Goal: Task Accomplishment & Management: Use online tool/utility

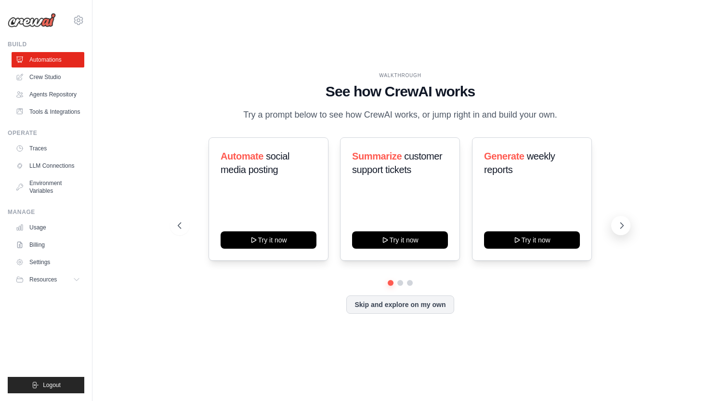
click at [620, 221] on icon at bounding box center [622, 226] width 10 height 10
click at [621, 224] on icon at bounding box center [622, 226] width 10 height 10
click at [622, 227] on icon at bounding box center [622, 226] width 10 height 10
click at [46, 97] on link "Agents Repository" at bounding box center [49, 94] width 73 height 15
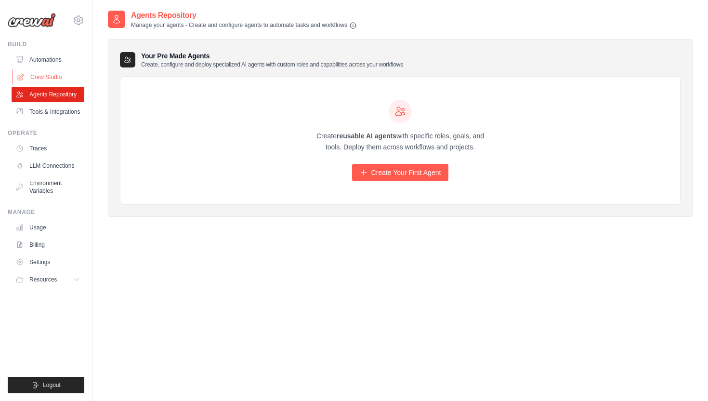
click at [29, 73] on link "Crew Studio" at bounding box center [49, 76] width 73 height 15
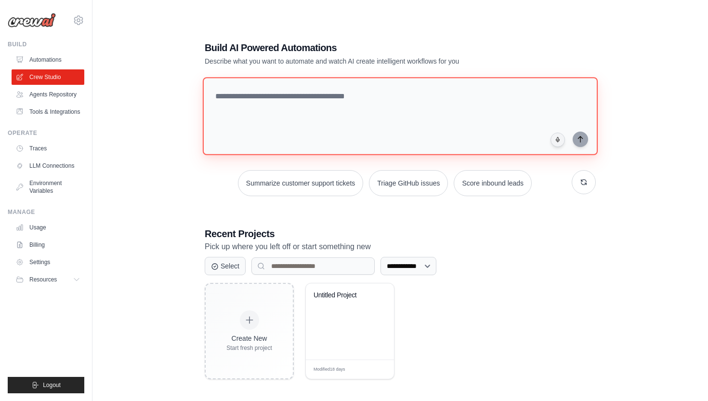
click at [229, 93] on textarea at bounding box center [400, 116] width 395 height 78
type textarea "**********"
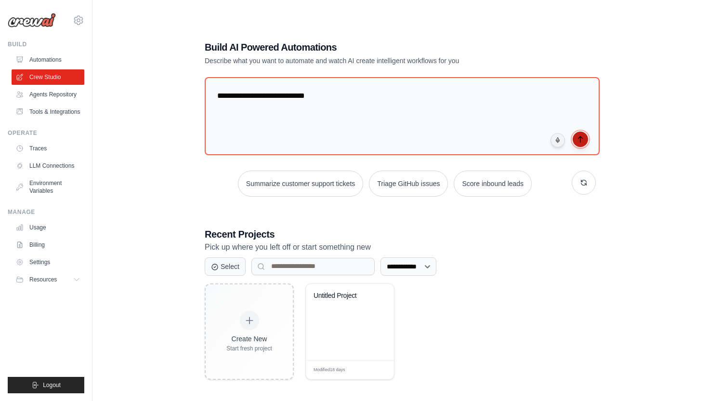
click at [583, 136] on icon "submit" at bounding box center [581, 139] width 8 height 8
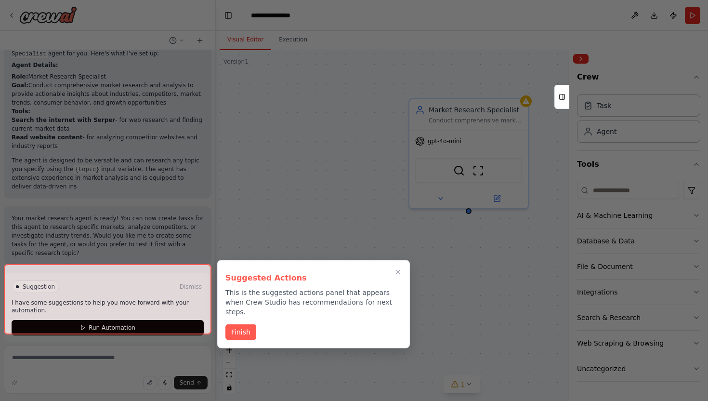
scroll to position [266, 0]
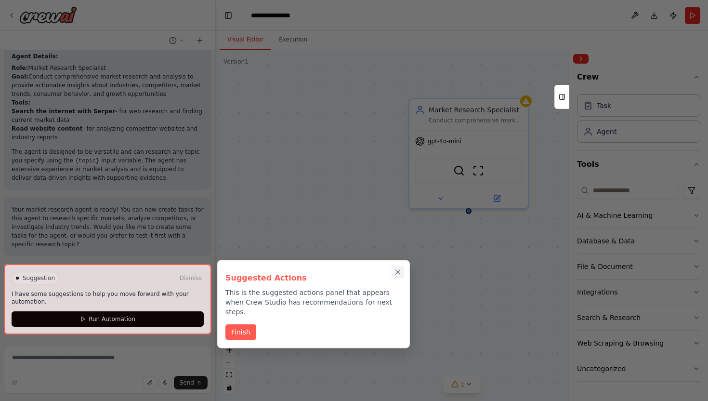
click at [392, 273] on button "Close walkthrough" at bounding box center [398, 271] width 13 height 13
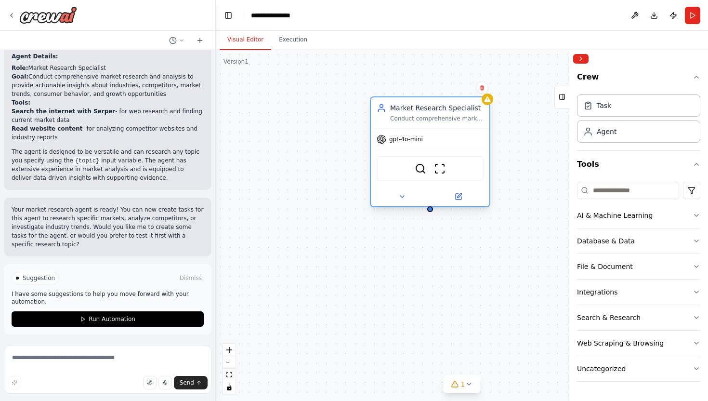
drag, startPoint x: 474, startPoint y: 109, endPoint x: 434, endPoint y: 111, distance: 41.0
click at [434, 111] on div "Market Research Specialist" at bounding box center [436, 108] width 93 height 10
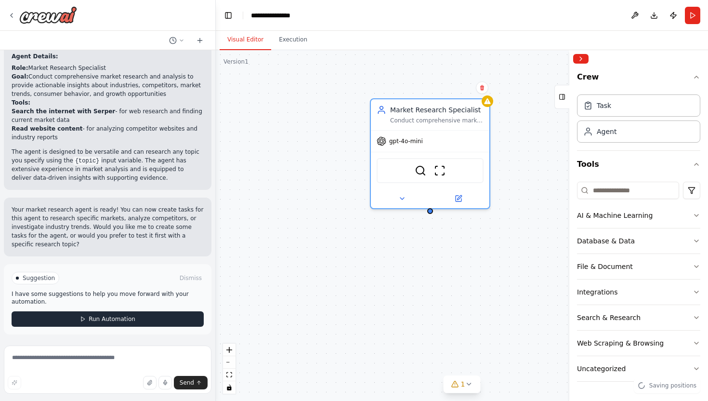
click at [85, 320] on icon at bounding box center [83, 319] width 6 height 6
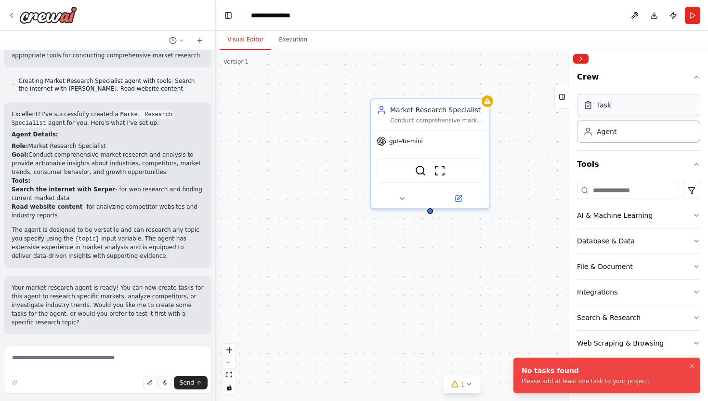
click at [620, 111] on div "Task" at bounding box center [638, 105] width 123 height 22
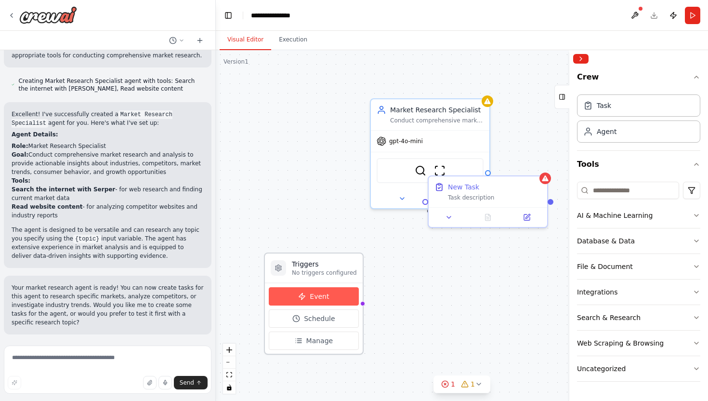
click at [314, 302] on button "Event" at bounding box center [314, 296] width 90 height 18
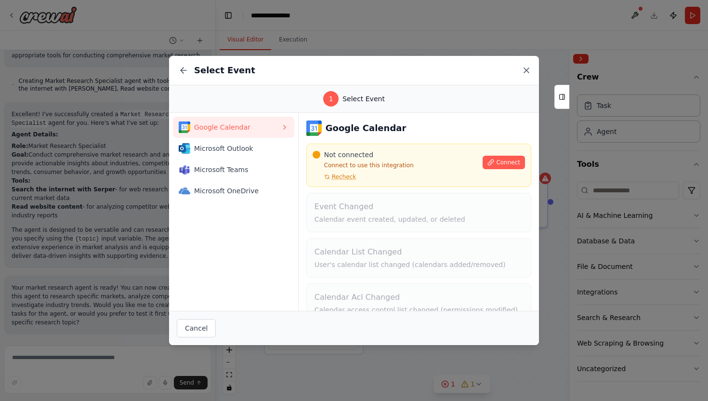
click at [526, 71] on icon at bounding box center [527, 71] width 10 height 10
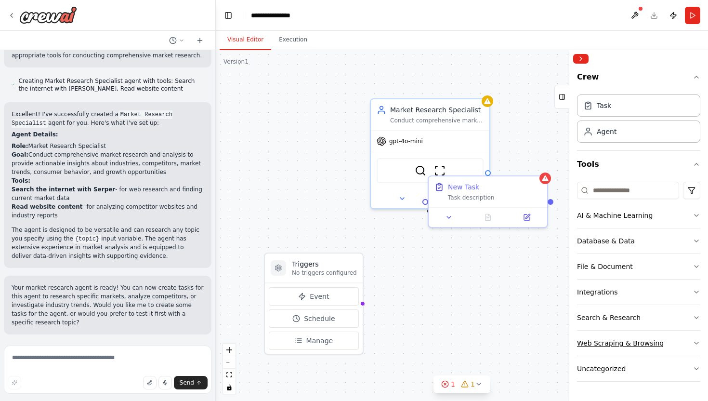
click at [646, 342] on div "Web Scraping & Browsing" at bounding box center [620, 343] width 87 height 10
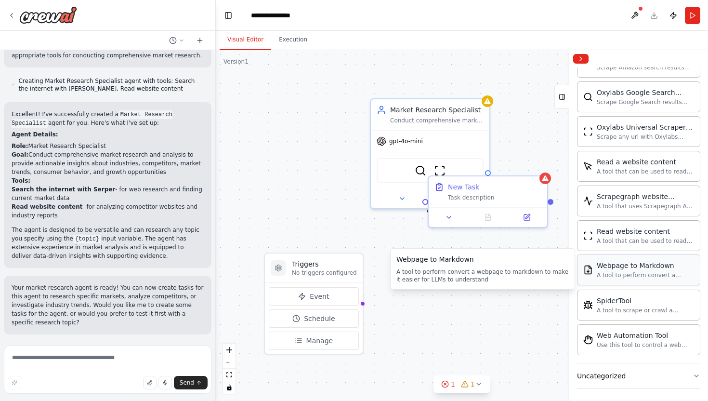
scroll to position [524, 0]
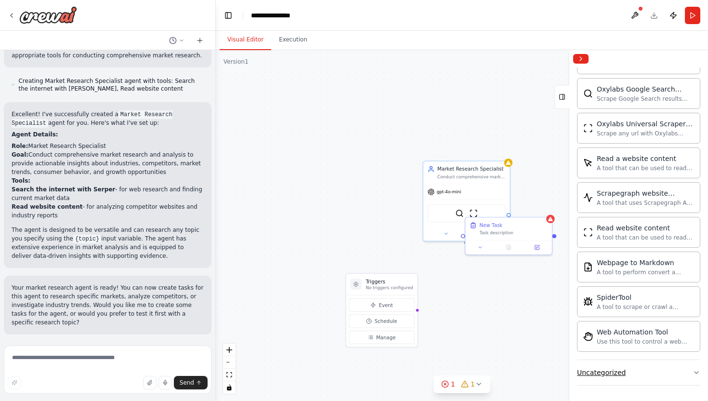
click at [598, 374] on div "Uncategorized" at bounding box center [601, 373] width 49 height 10
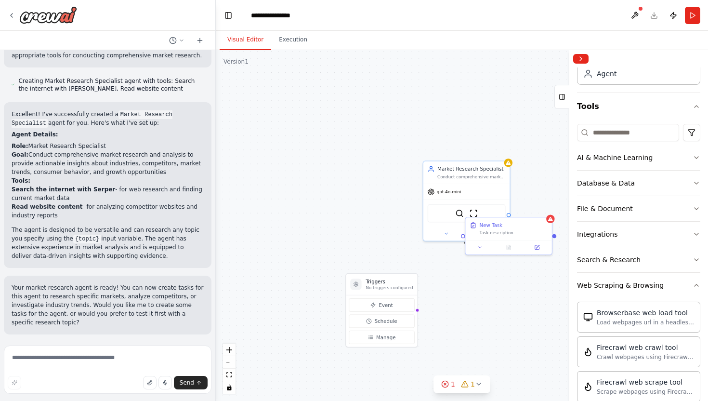
scroll to position [0, 0]
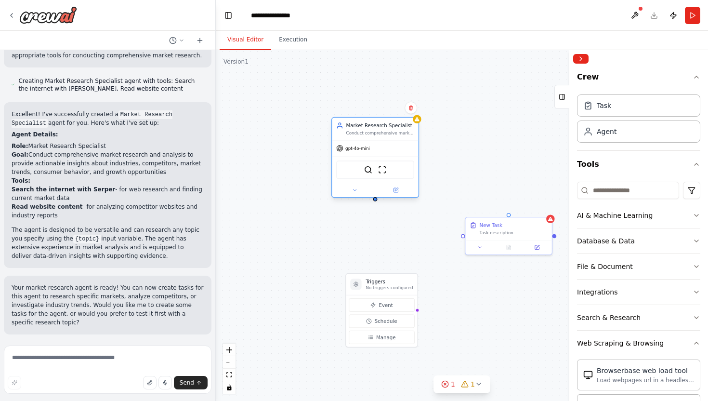
drag, startPoint x: 464, startPoint y: 175, endPoint x: 371, endPoint y: 129, distance: 103.6
click at [371, 129] on div "Market Research Specialist Conduct comprehensive market research and analysis t…" at bounding box center [375, 129] width 86 height 23
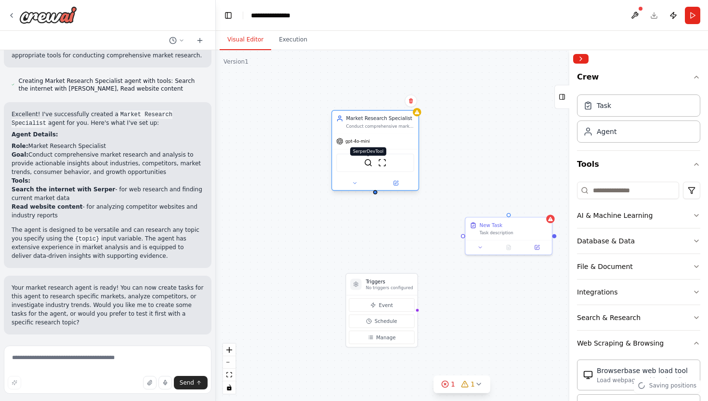
click at [366, 160] on img at bounding box center [368, 162] width 8 height 8
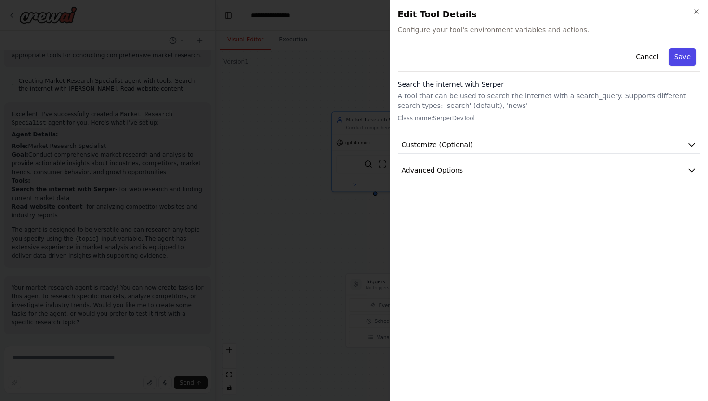
click at [684, 56] on button "Save" at bounding box center [683, 56] width 28 height 17
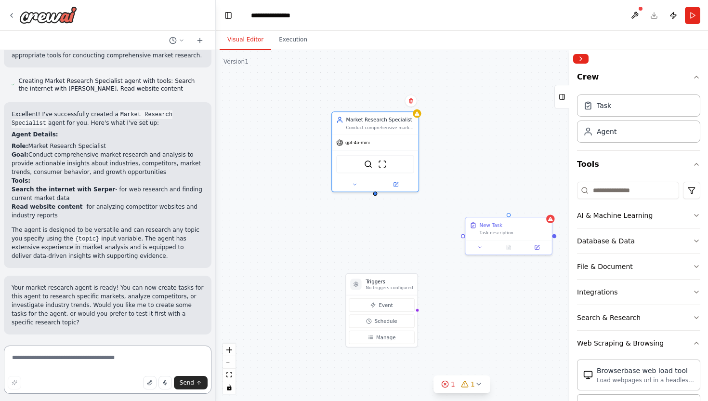
click at [88, 357] on textarea at bounding box center [108, 369] width 208 height 48
click at [446, 385] on icon at bounding box center [445, 384] width 8 height 8
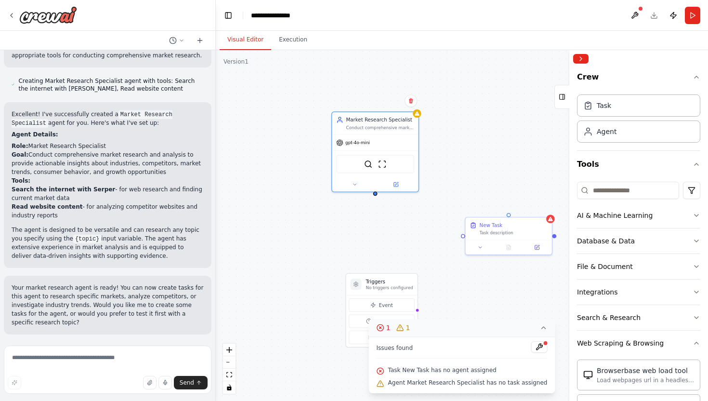
click at [540, 327] on icon at bounding box center [543, 328] width 8 height 8
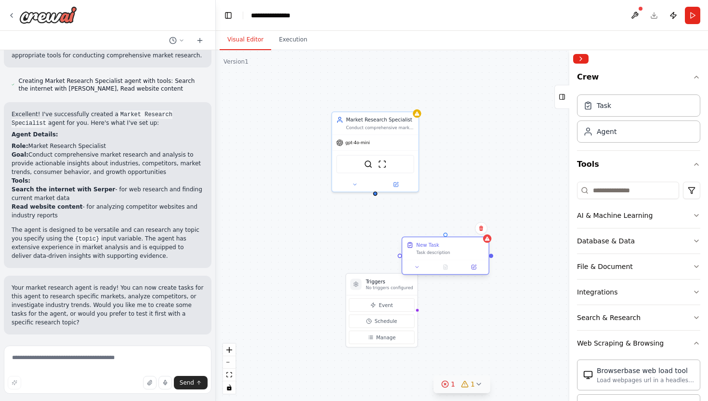
drag, startPoint x: 539, startPoint y: 232, endPoint x: 476, endPoint y: 256, distance: 67.7
click at [476, 256] on div "New Task Task description" at bounding box center [445, 248] width 86 height 23
click at [481, 226] on icon at bounding box center [481, 228] width 6 height 6
click at [457, 227] on button "Confirm" at bounding box center [454, 229] width 34 height 12
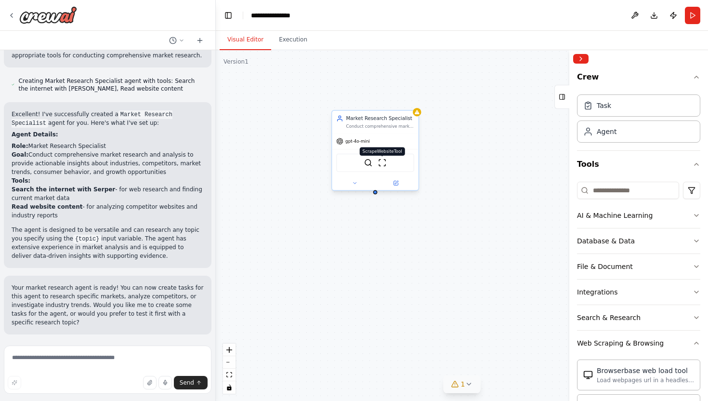
click at [380, 165] on img at bounding box center [382, 162] width 8 height 8
click at [368, 167] on div "SerperDevTool ScrapeWebsiteTool" at bounding box center [375, 163] width 78 height 18
click at [368, 158] on img at bounding box center [368, 162] width 8 height 8
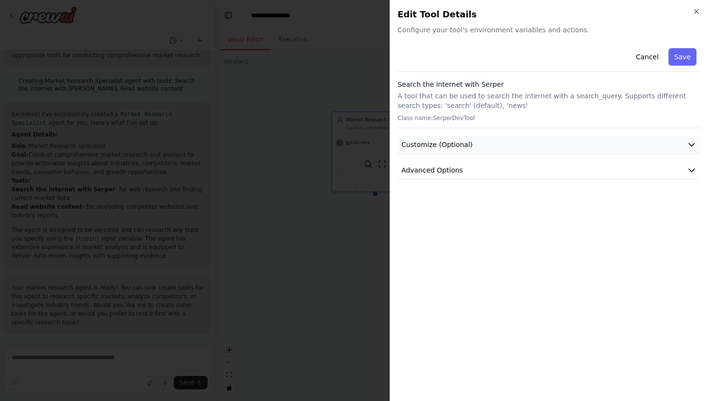
click at [458, 145] on span "Customize (Optional)" at bounding box center [437, 145] width 71 height 10
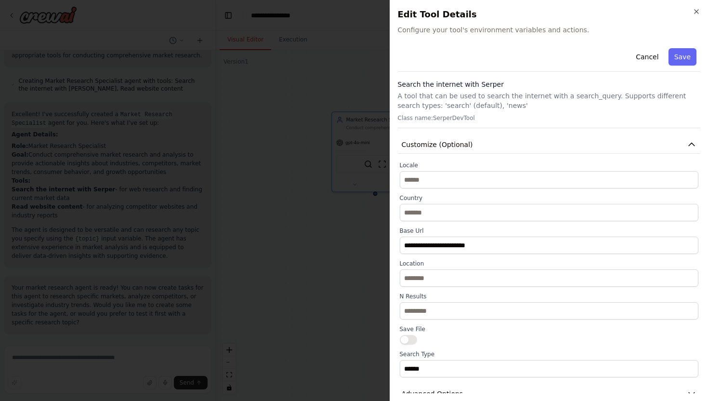
scroll to position [17, 0]
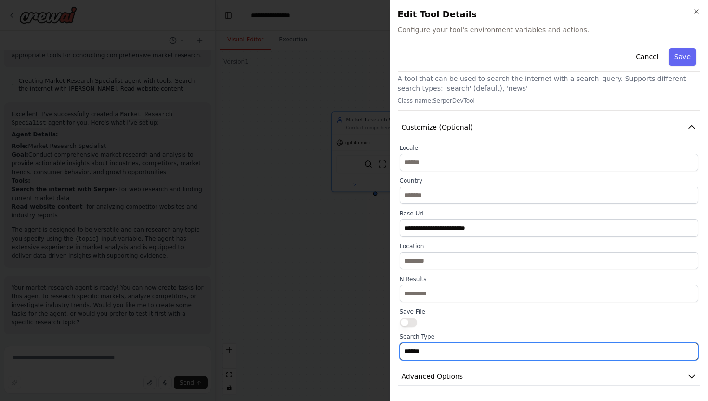
click at [448, 347] on input "******" at bounding box center [549, 350] width 299 height 17
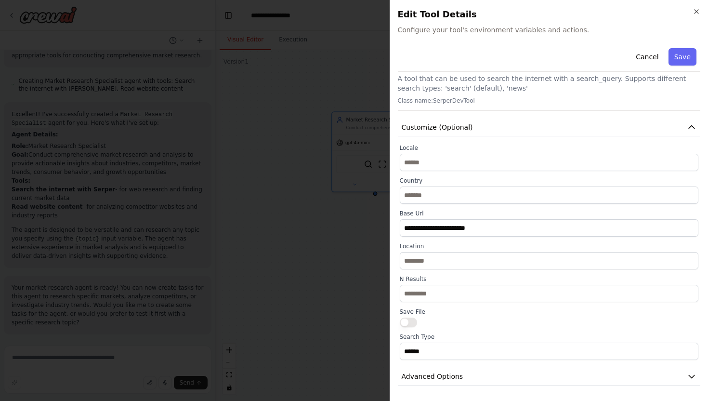
click at [460, 326] on div at bounding box center [549, 322] width 299 height 10
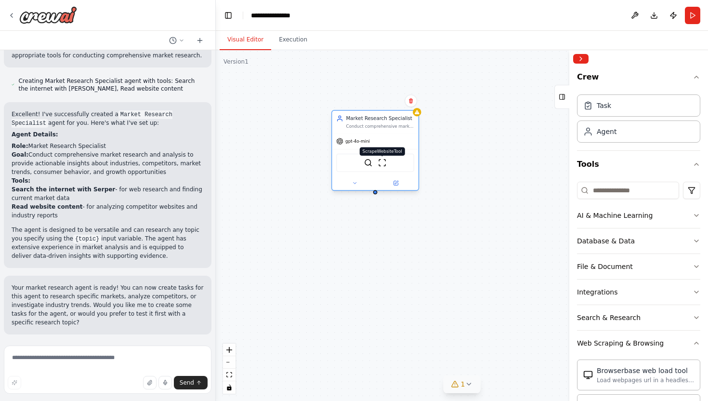
click at [382, 164] on img at bounding box center [382, 162] width 8 height 8
click at [72, 358] on textarea at bounding box center [108, 369] width 208 height 48
drag, startPoint x: 106, startPoint y: 362, endPoint x: 80, endPoint y: 360, distance: 25.6
click at [80, 360] on textarea "**********" at bounding box center [108, 369] width 208 height 48
type textarea "**********"
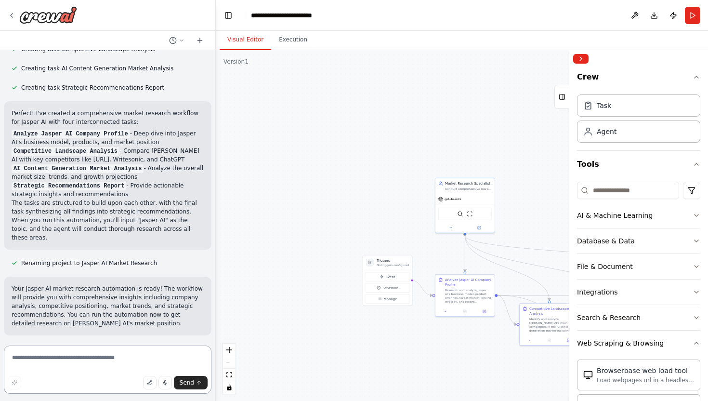
scroll to position [737, 0]
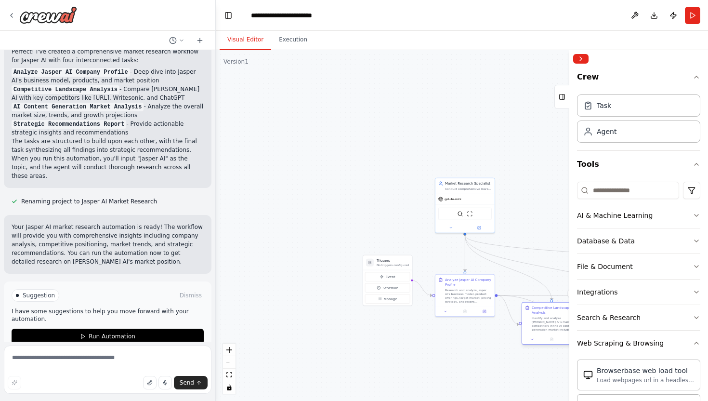
click at [542, 311] on div "Competitive Landscape Analysis" at bounding box center [555, 310] width 47 height 10
drag, startPoint x: 541, startPoint y: 311, endPoint x: 529, endPoint y: 312, distance: 11.7
click at [529, 312] on div "Competitive Landscape Analysis" at bounding box center [550, 310] width 47 height 10
click at [294, 43] on button "Execution" at bounding box center [293, 40] width 44 height 20
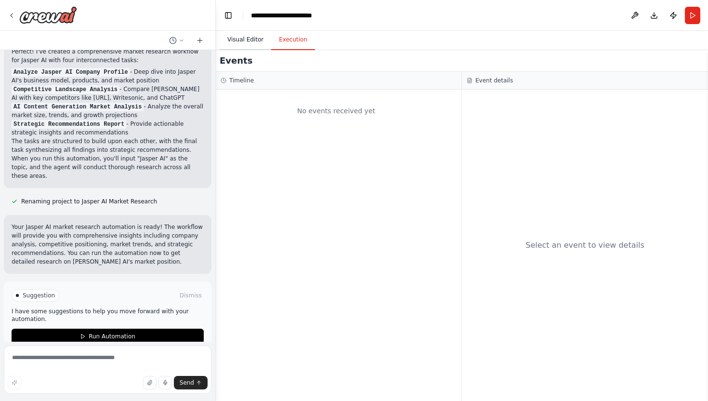
click at [250, 41] on button "Visual Editor" at bounding box center [246, 40] width 52 height 20
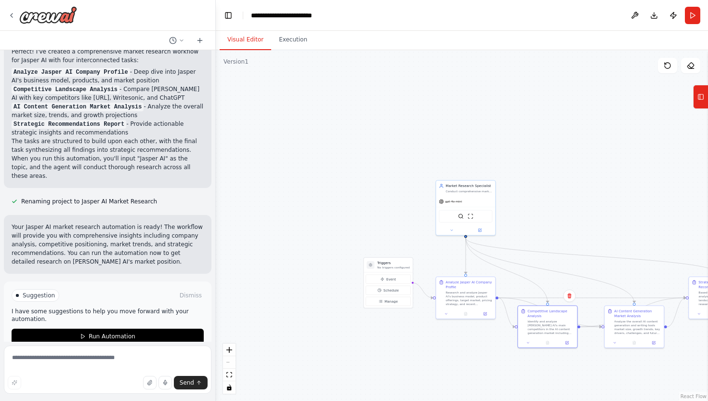
click at [227, 360] on div "React Flow controls" at bounding box center [229, 368] width 13 height 50
click at [228, 373] on icon "fit view" at bounding box center [229, 374] width 6 height 5
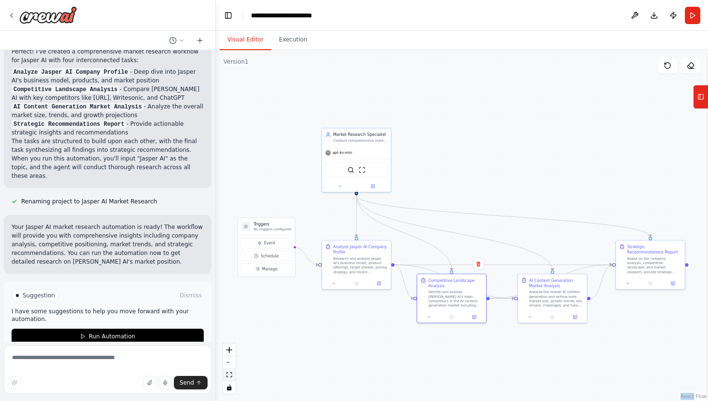
click at [228, 373] on icon "fit view" at bounding box center [229, 374] width 6 height 5
click at [138, 329] on button "Run Automation" at bounding box center [108, 336] width 192 height 15
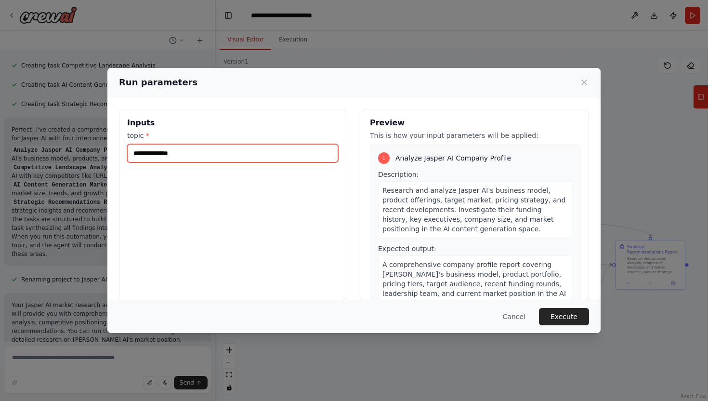
click at [275, 157] on input "topic *" at bounding box center [232, 153] width 211 height 18
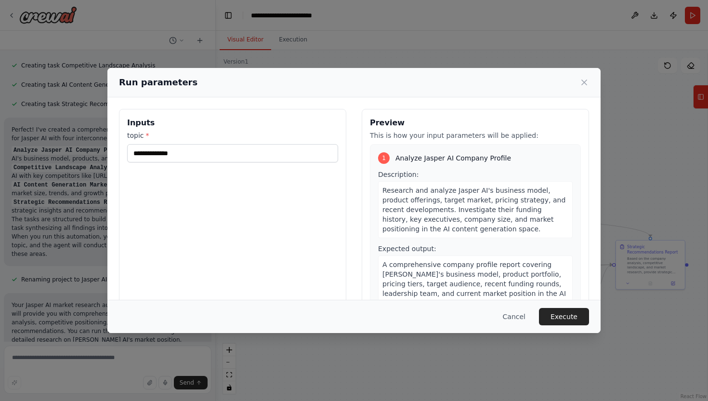
click at [299, 126] on h3 "Inputs" at bounding box center [232, 123] width 211 height 12
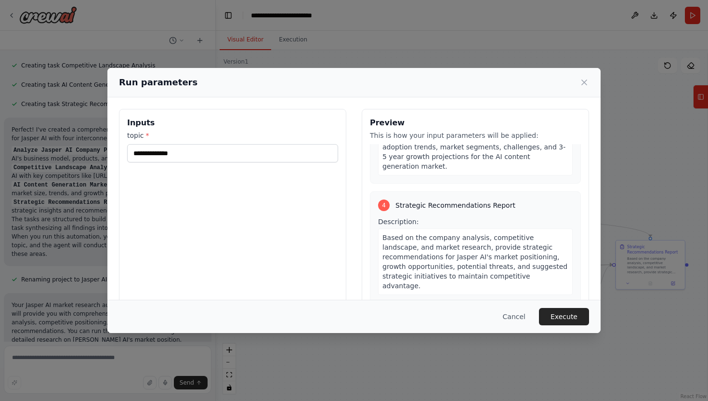
scroll to position [50, 0]
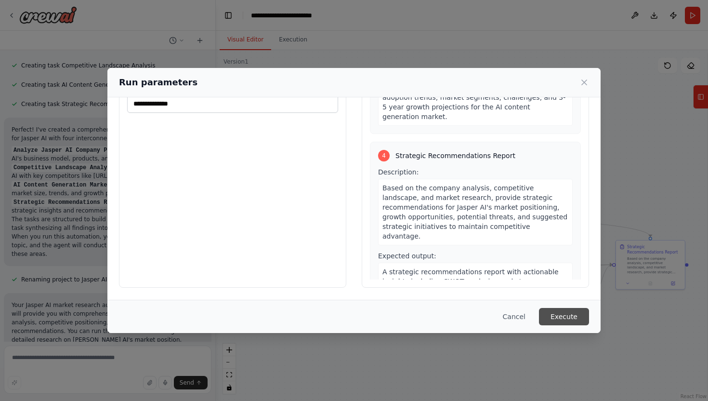
click at [569, 314] on button "Execute" at bounding box center [564, 316] width 50 height 17
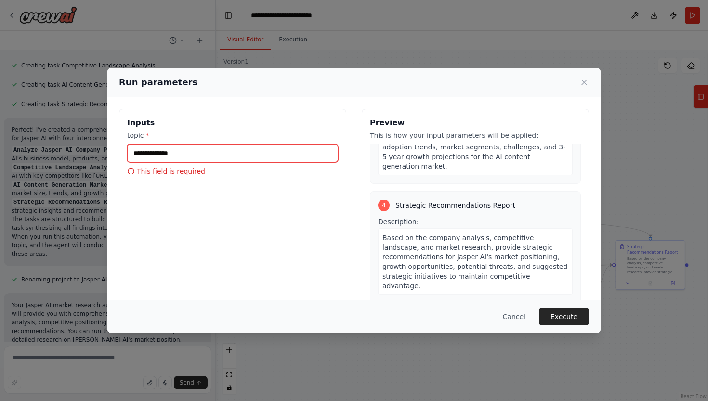
click at [212, 159] on input "topic *" at bounding box center [232, 153] width 211 height 18
type input "**********"
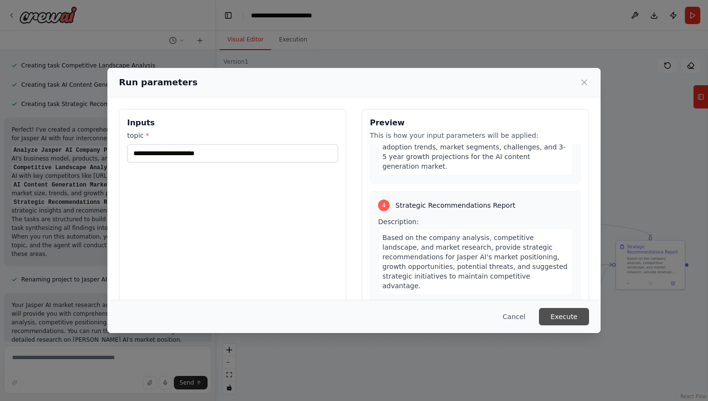
click at [556, 316] on button "Execute" at bounding box center [564, 316] width 50 height 17
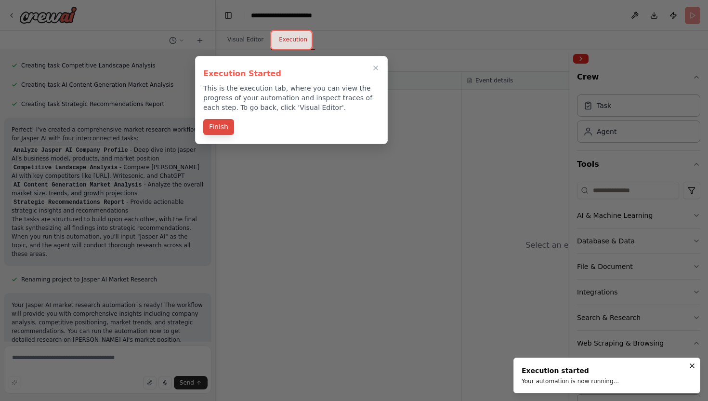
click at [227, 128] on button "Finish" at bounding box center [218, 127] width 31 height 16
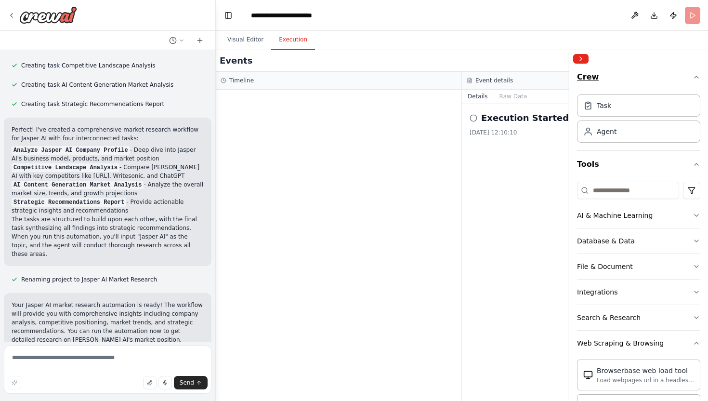
click at [696, 79] on icon "button" at bounding box center [697, 77] width 8 height 8
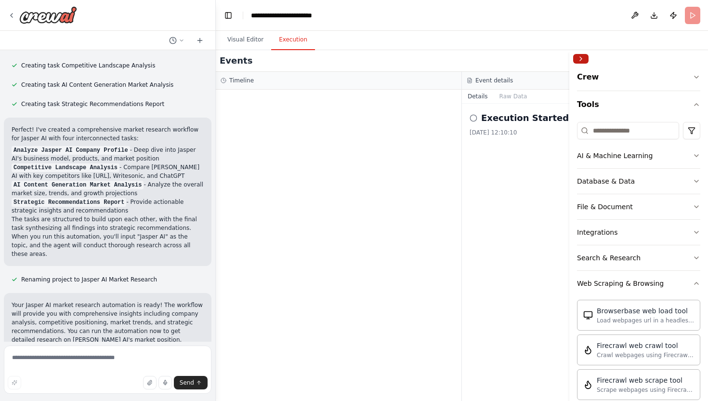
click at [580, 60] on button "Collapse right sidebar" at bounding box center [580, 59] width 15 height 10
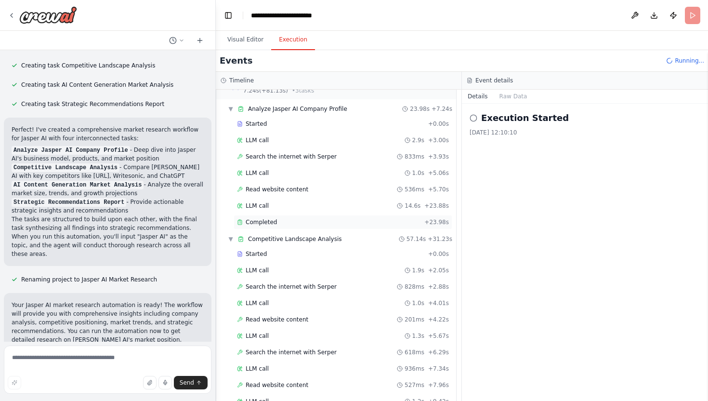
scroll to position [21, 0]
click at [317, 288] on span "Search the internet with Serper" at bounding box center [291, 286] width 91 height 8
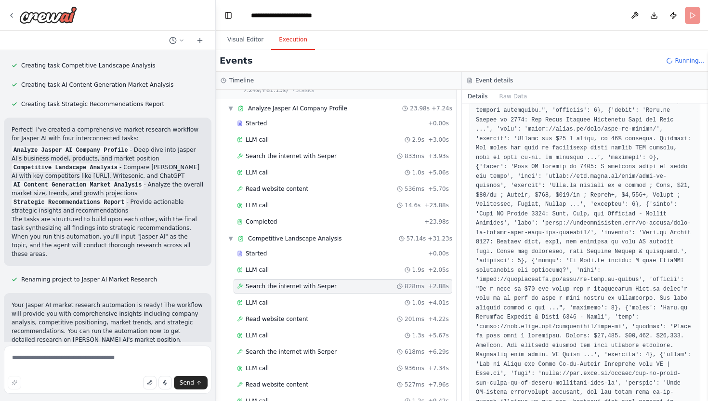
scroll to position [0, 0]
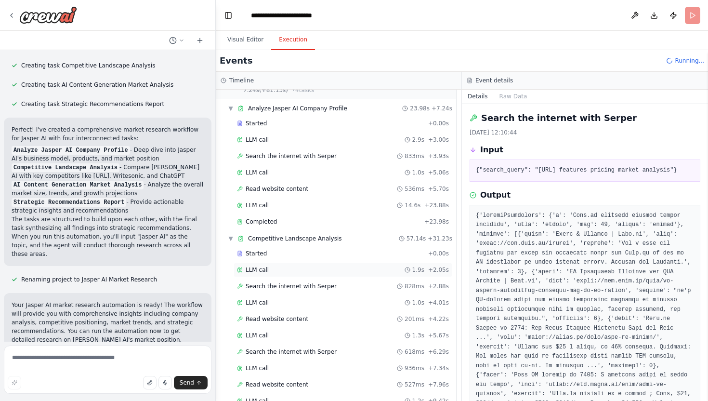
click at [274, 271] on div "LLM call 1.9s + 2.05s" at bounding box center [343, 270] width 212 height 8
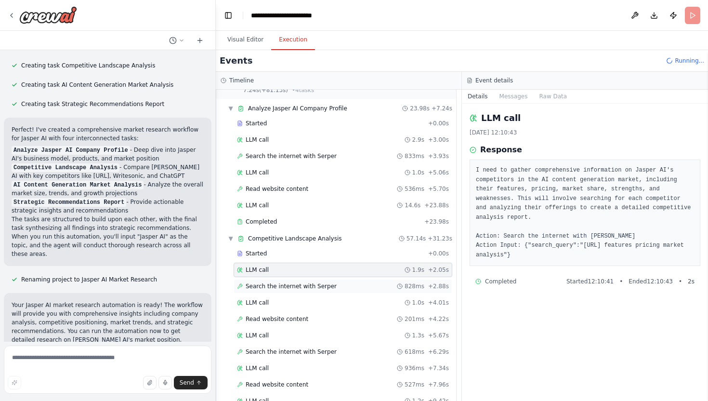
click at [328, 288] on span "Search the internet with Serper" at bounding box center [291, 286] width 91 height 8
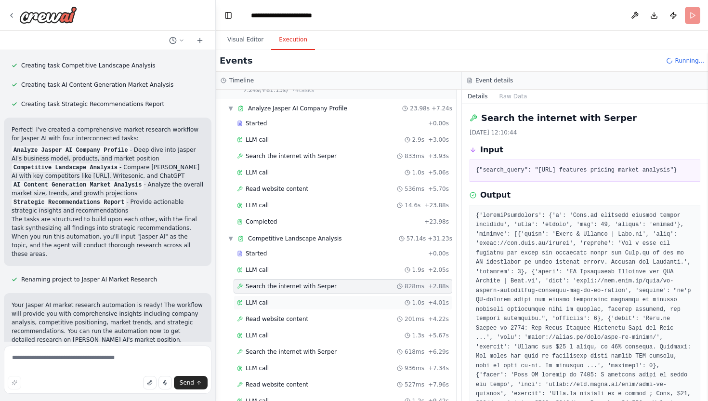
click at [320, 300] on div "LLM call 1.0s + 4.01s" at bounding box center [343, 303] width 212 height 8
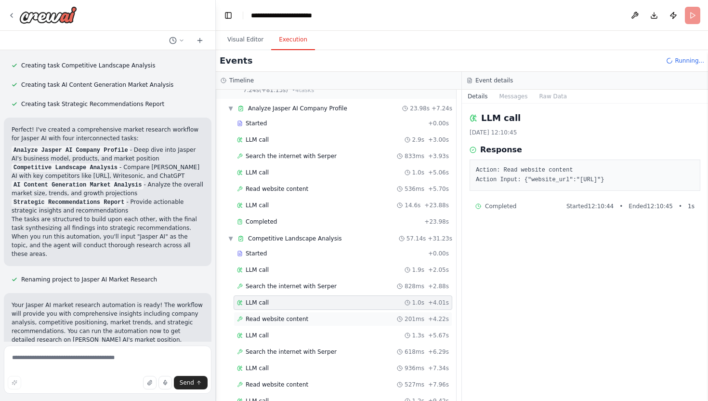
click at [314, 319] on div "Read website content 201ms + 4.22s" at bounding box center [343, 319] width 212 height 8
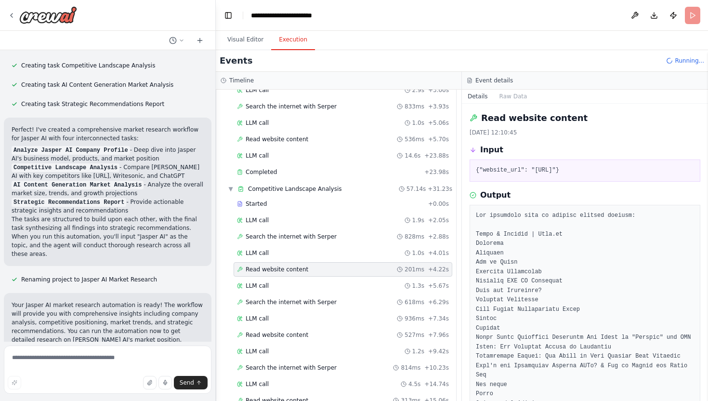
scroll to position [79, 0]
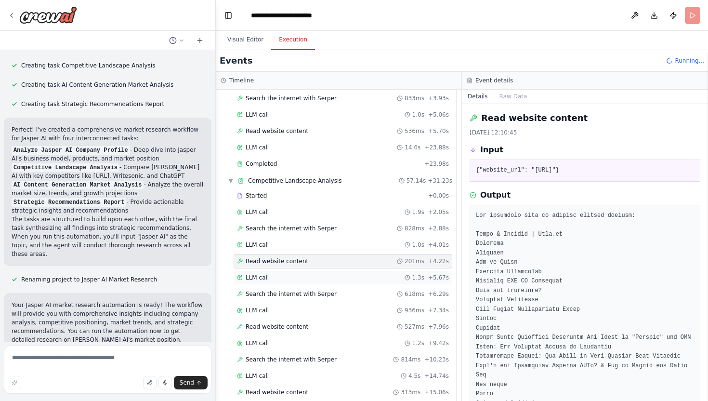
click at [310, 277] on div "LLM call 1.3s + 5.67s" at bounding box center [343, 278] width 212 height 8
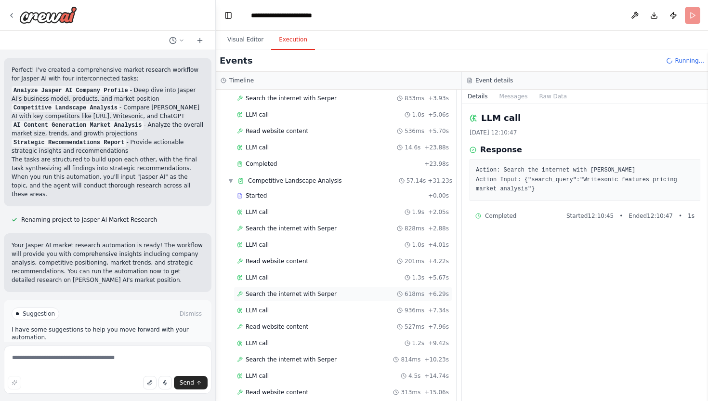
scroll to position [737, 0]
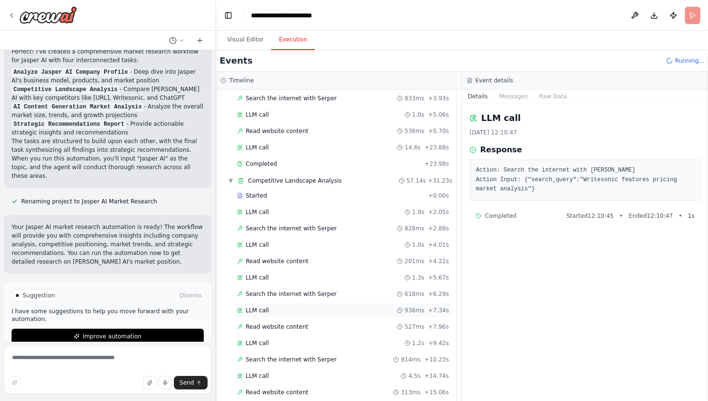
click at [296, 310] on div "LLM call 936ms + 7.34s" at bounding box center [343, 310] width 212 height 8
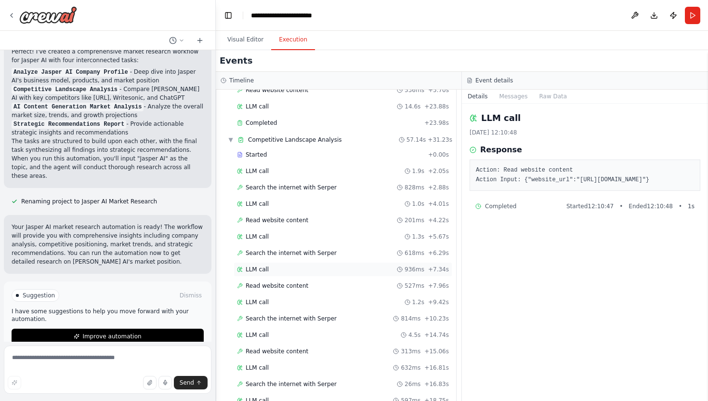
scroll to position [120, 0]
click at [301, 287] on span "Read website content" at bounding box center [277, 285] width 63 height 8
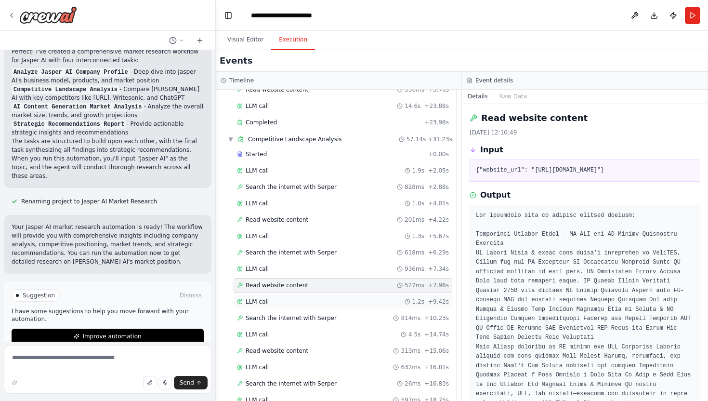
click at [300, 298] on div "LLM call 1.2s + 9.42s" at bounding box center [343, 302] width 212 height 8
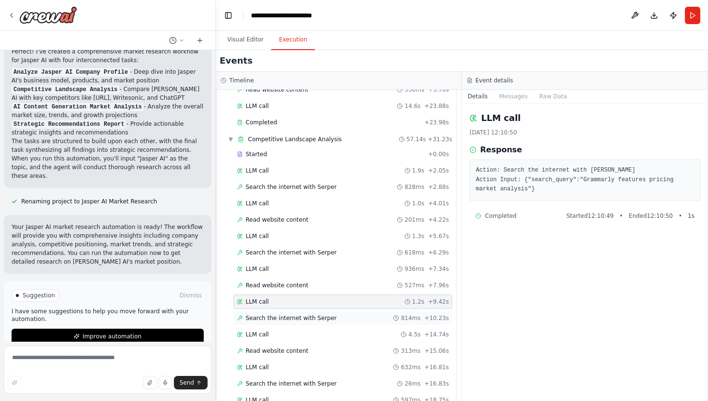
click at [301, 311] on div "Search the internet with [PERSON_NAME] 814ms + 10.23s" at bounding box center [343, 318] width 219 height 14
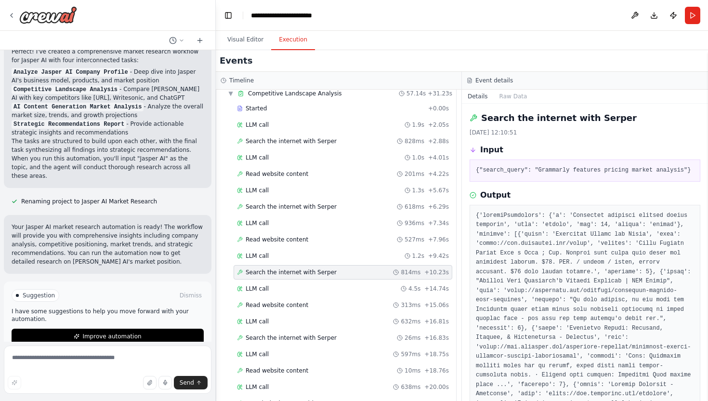
scroll to position [167, 0]
click at [301, 285] on div "LLM call 4.5s + 14.74s" at bounding box center [343, 288] width 212 height 8
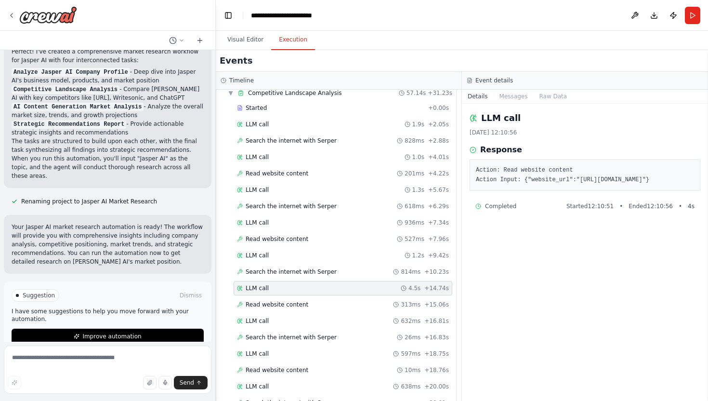
scroll to position [223, 0]
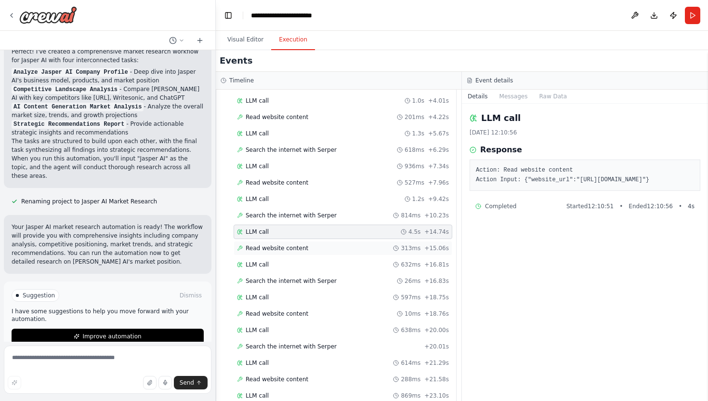
click at [303, 248] on span "Read website content" at bounding box center [277, 248] width 63 height 8
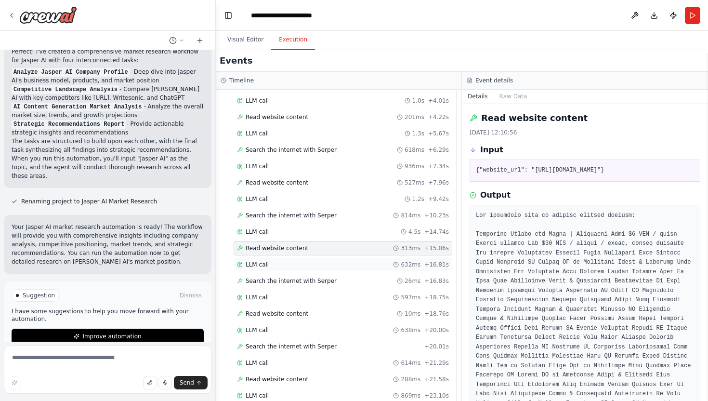
click at [303, 258] on div "LLM call 632ms + 16.81s" at bounding box center [343, 264] width 219 height 14
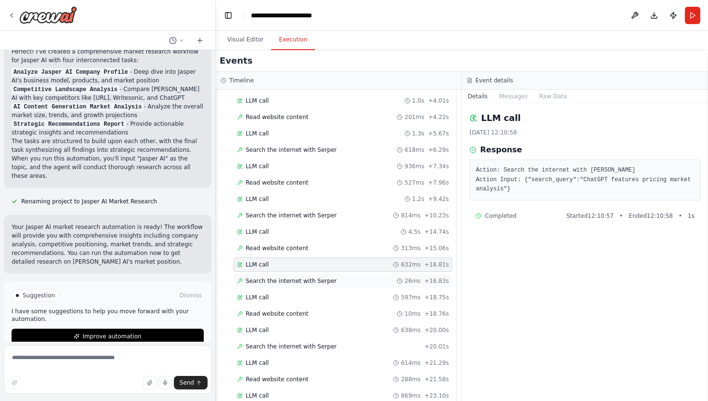
click at [305, 277] on span "Search the internet with Serper" at bounding box center [291, 281] width 91 height 8
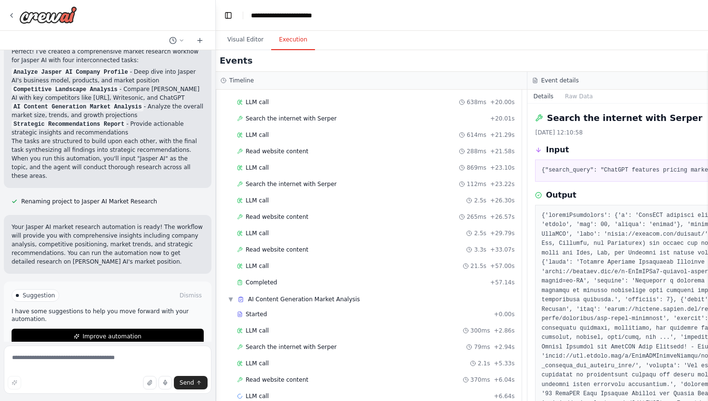
scroll to position [452, 0]
click at [291, 330] on div "LLM call 300ms + 2.86s" at bounding box center [375, 330] width 277 height 8
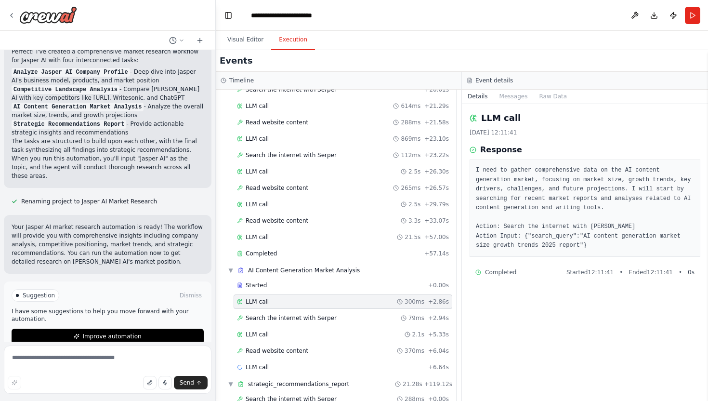
scroll to position [482, 0]
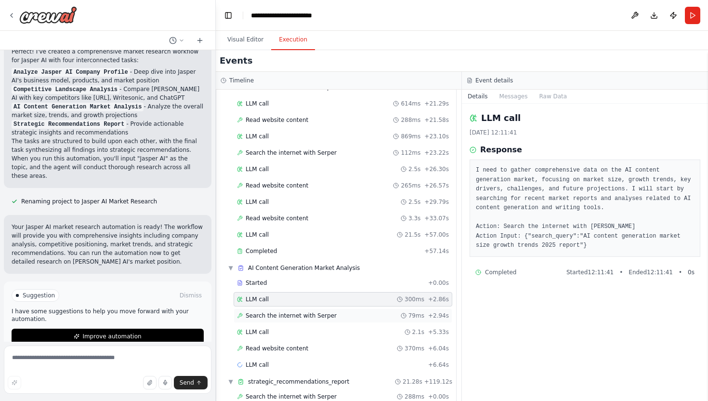
click at [282, 315] on span "Search the internet with Serper" at bounding box center [291, 316] width 91 height 8
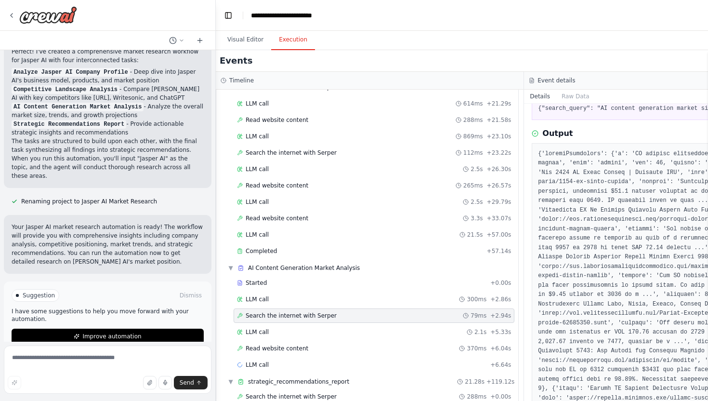
scroll to position [0, 0]
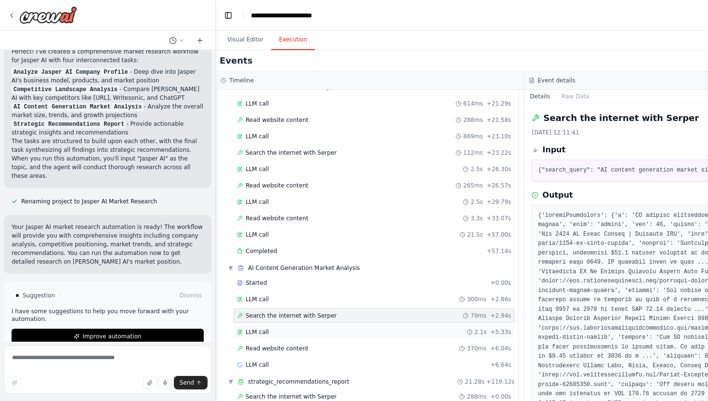
click at [276, 329] on div "LLM call 2.1s + 5.33s" at bounding box center [374, 332] width 274 height 8
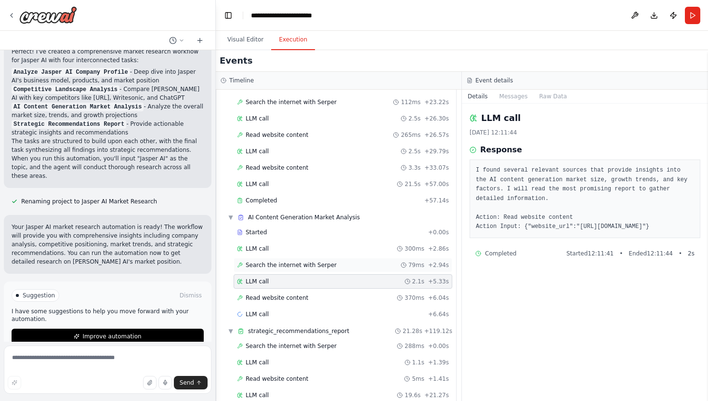
scroll to position [536, 0]
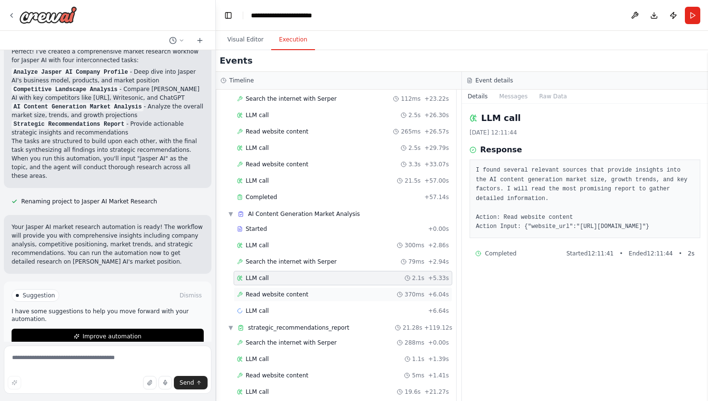
click at [336, 298] on div "Read website content 370ms + 6.04s" at bounding box center [343, 294] width 219 height 14
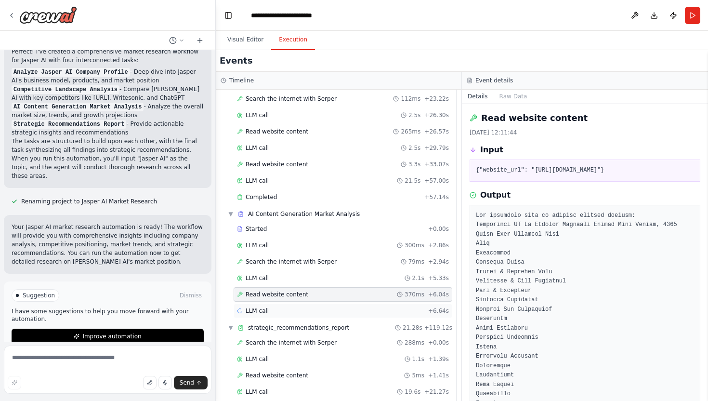
click at [328, 315] on div "LLM call + 6.64s" at bounding box center [343, 310] width 219 height 14
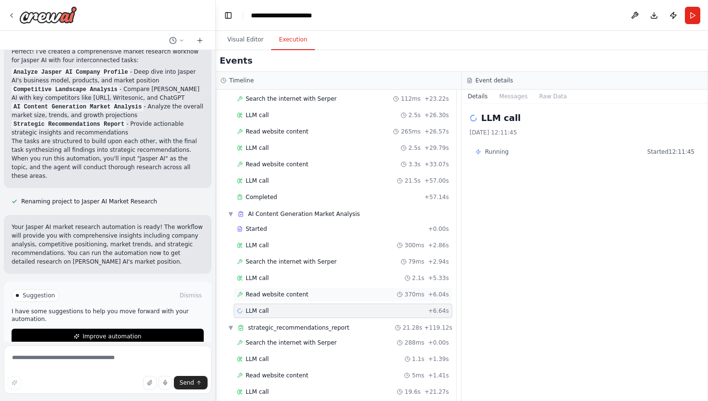
click at [330, 292] on div "Read website content 370ms + 6.04s" at bounding box center [343, 294] width 212 height 8
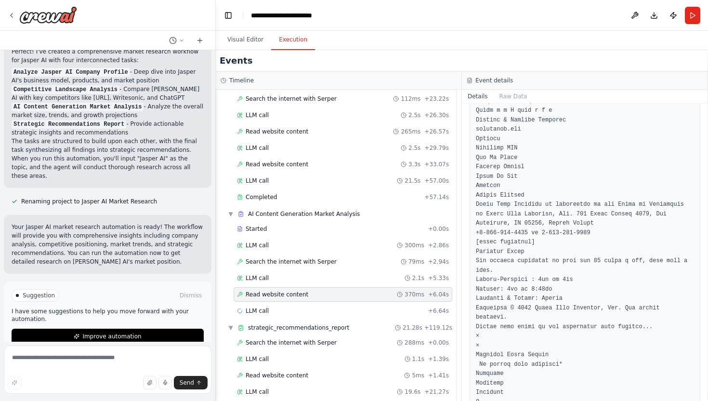
scroll to position [5611, 0]
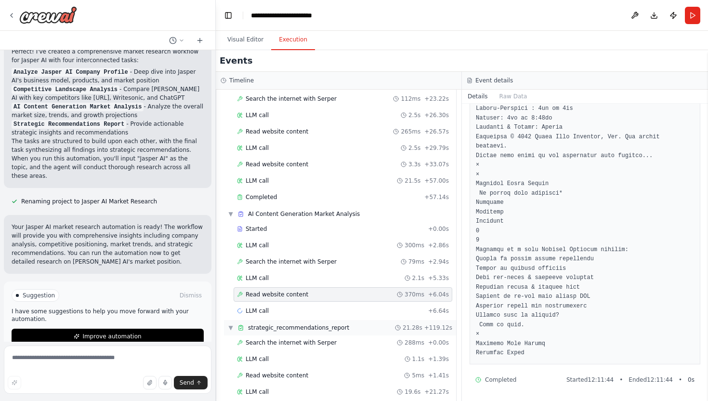
click at [336, 328] on span "strategic_recommendations_report" at bounding box center [298, 328] width 101 height 8
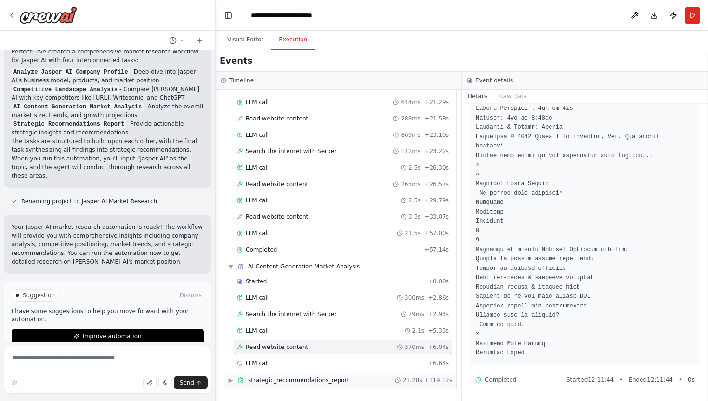
click at [300, 382] on span "strategic_recommendations_report" at bounding box center [298, 380] width 101 height 8
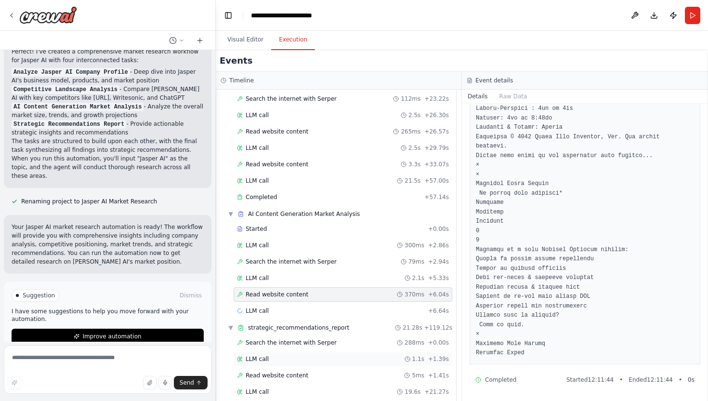
scroll to position [566, 0]
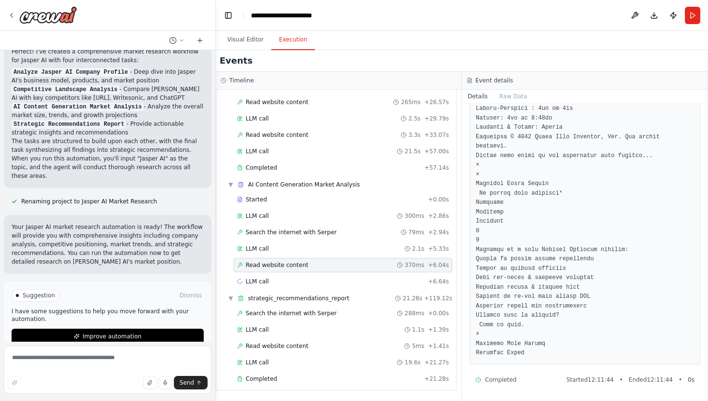
click at [282, 353] on div "Search the internet with [PERSON_NAME] 288ms + 0.00s LLM call 1.1s + 1.39s Read…" at bounding box center [340, 347] width 232 height 82
click at [265, 312] on span "Search the internet with Serper" at bounding box center [291, 313] width 91 height 8
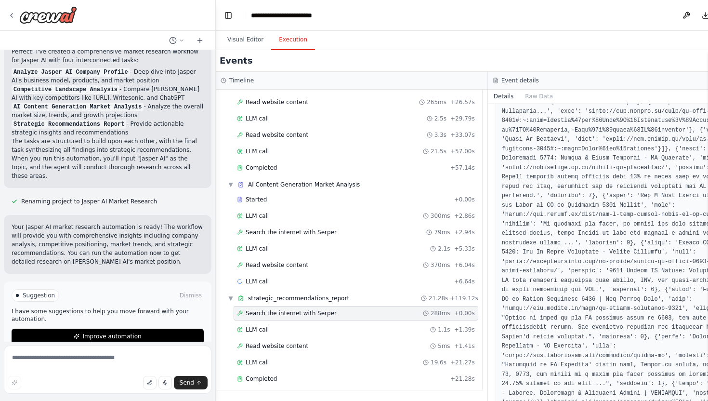
scroll to position [0, 0]
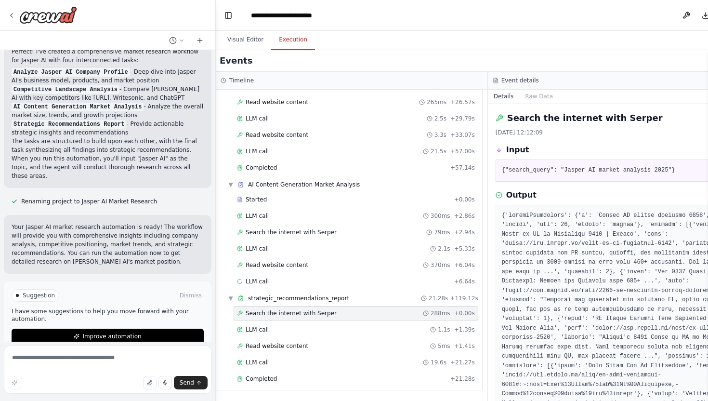
click at [283, 337] on div "Search the internet with [PERSON_NAME] 288ms + 0.00s LLM call 1.1s + 1.39s Read…" at bounding box center [353, 347] width 258 height 82
click at [281, 329] on div "LLM call 1.1s + 1.39s" at bounding box center [356, 330] width 238 height 8
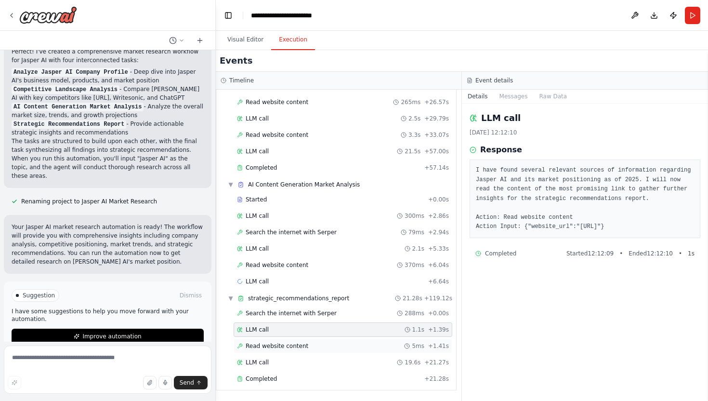
click at [362, 347] on div "Read website content 5ms + 1.41s" at bounding box center [343, 346] width 212 height 8
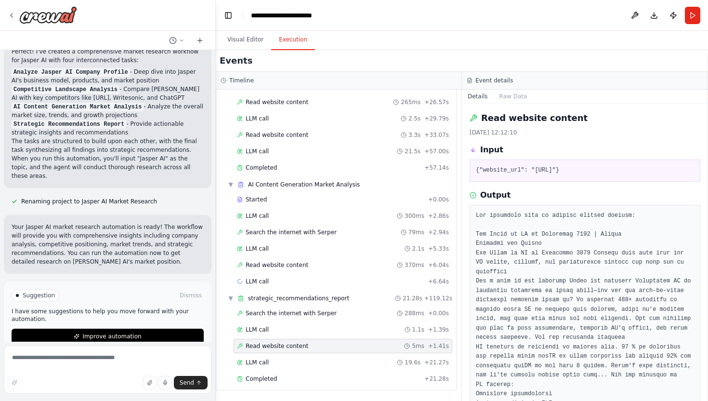
scroll to position [463, 0]
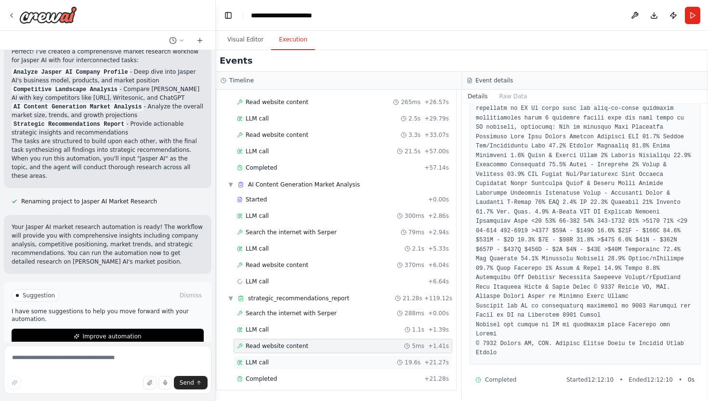
click at [284, 365] on div "LLM call 19.6s + 21.27s" at bounding box center [343, 362] width 212 height 8
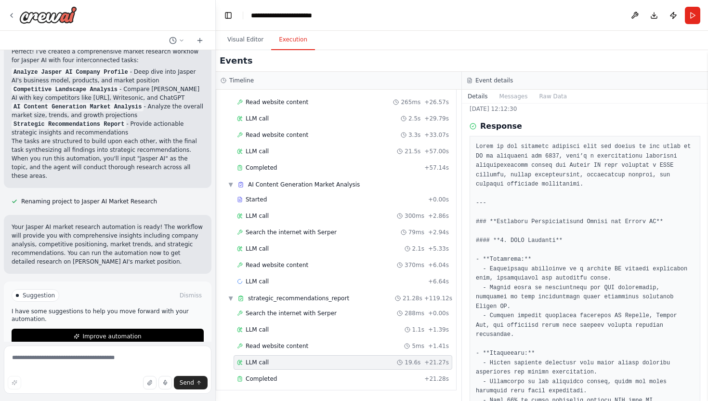
scroll to position [0, 0]
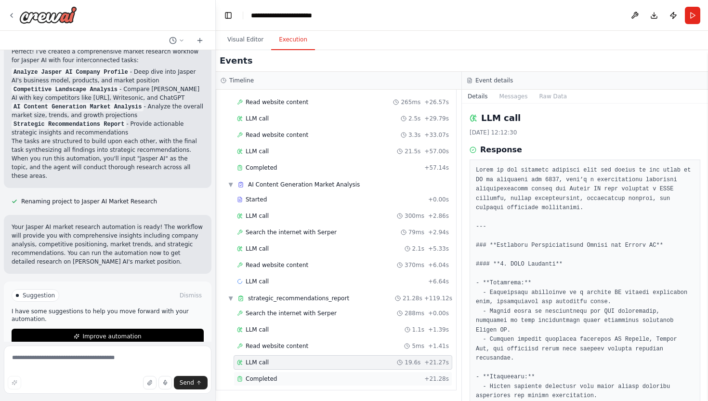
click at [285, 376] on div "Completed" at bounding box center [329, 379] width 184 height 8
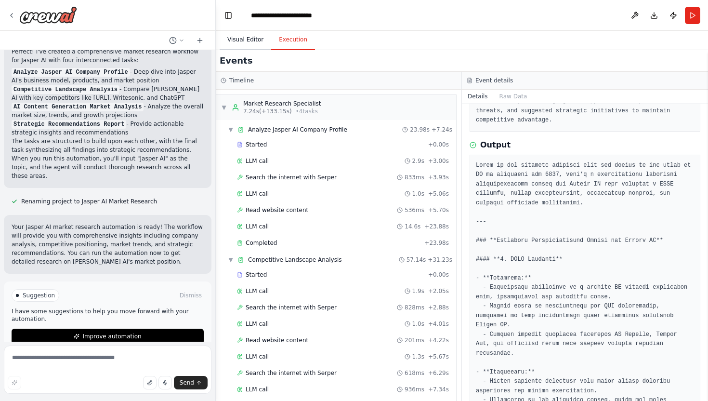
click at [242, 33] on button "Visual Editor" at bounding box center [246, 40] width 52 height 20
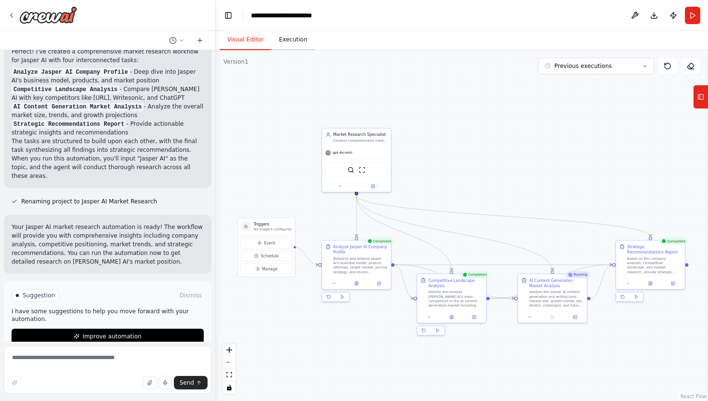
click at [294, 43] on button "Execution" at bounding box center [293, 40] width 44 height 20
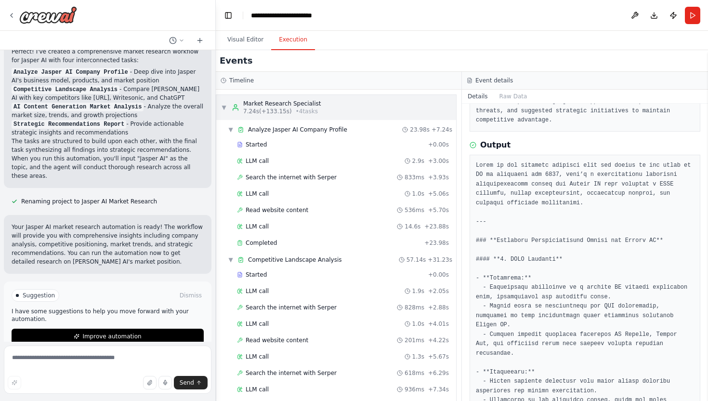
click at [283, 107] on span "7.24s (+133.15s)" at bounding box center [267, 111] width 49 height 8
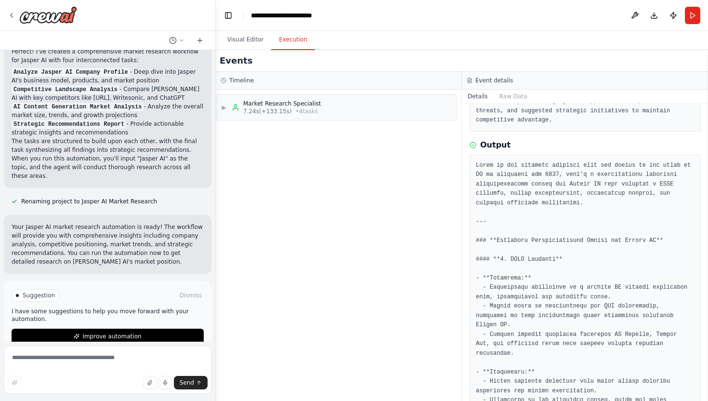
click at [485, 79] on h3 "Event details" at bounding box center [494, 81] width 38 height 8
click at [138, 332] on span "Improve automation" at bounding box center [111, 336] width 59 height 8
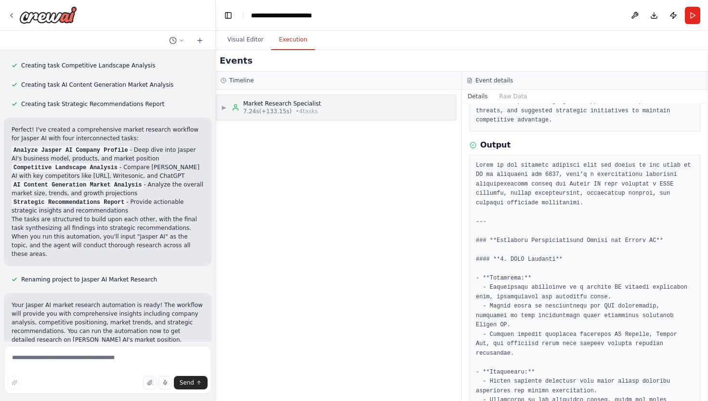
click at [279, 108] on span "7.24s (+133.15s)" at bounding box center [267, 111] width 49 height 8
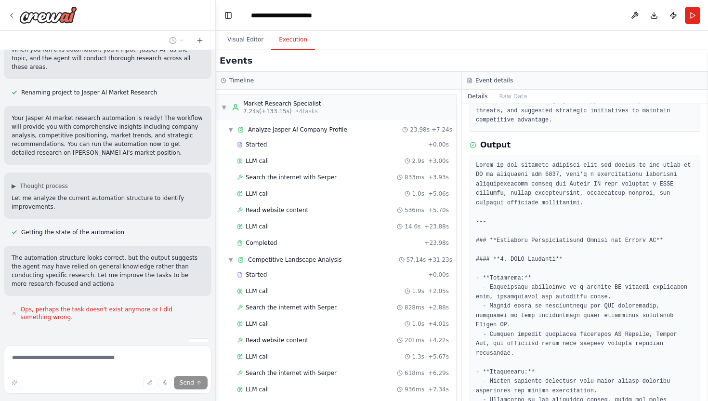
scroll to position [855, 0]
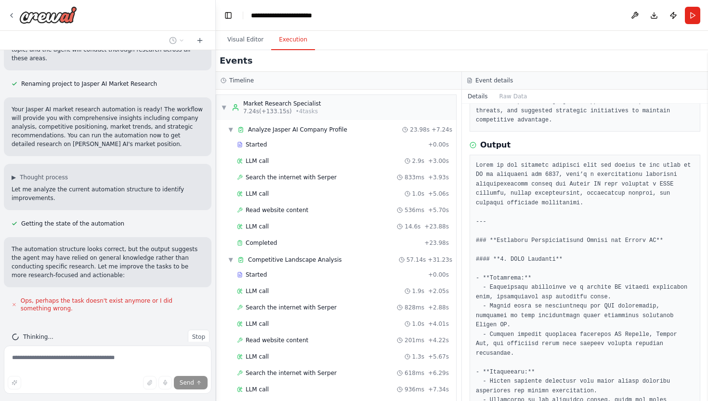
click at [14, 303] on icon at bounding box center [14, 304] width 2 height 2
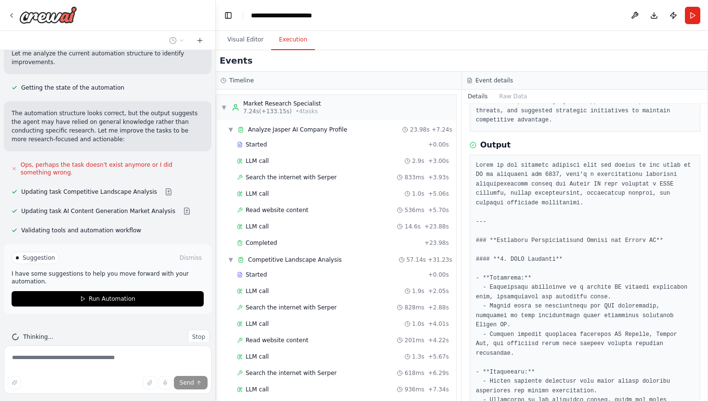
scroll to position [0, 0]
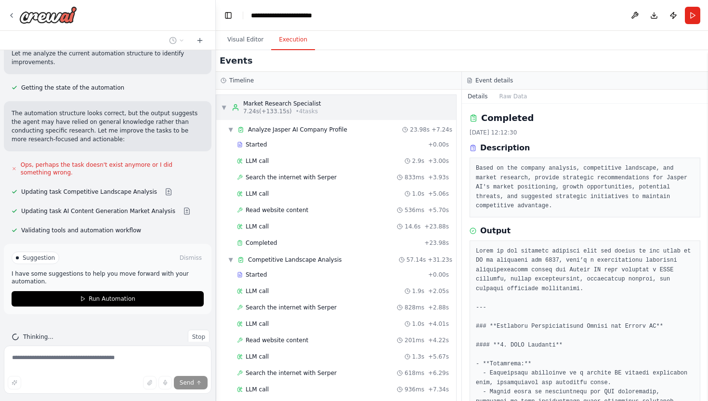
click at [285, 109] on span "7.24s (+133.15s)" at bounding box center [267, 111] width 49 height 8
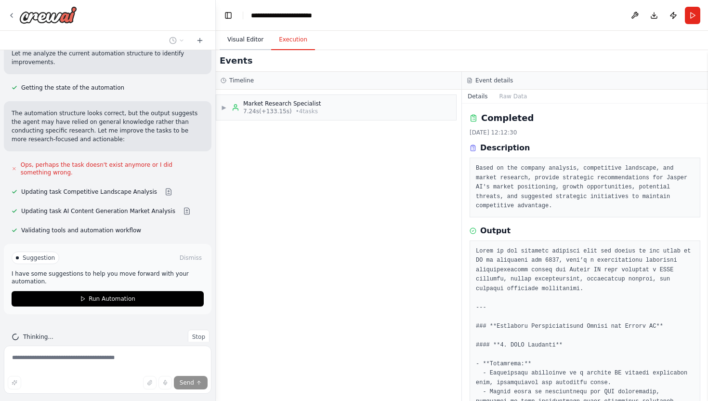
click at [248, 40] on button "Visual Editor" at bounding box center [246, 40] width 52 height 20
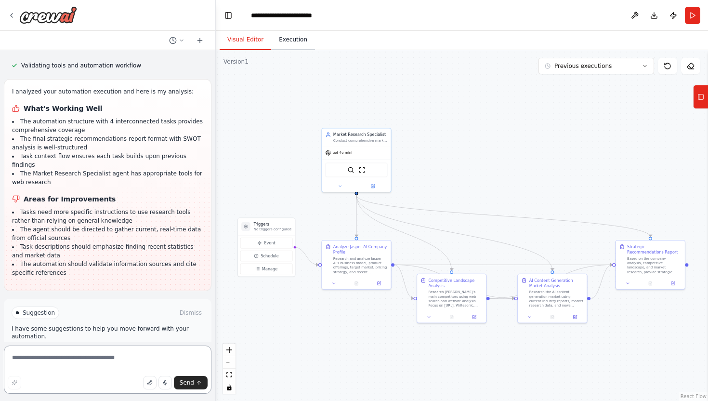
scroll to position [1164, 0]
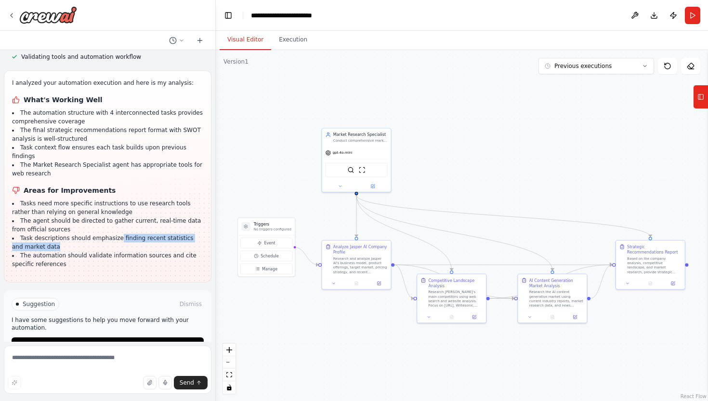
drag, startPoint x: 118, startPoint y: 212, endPoint x: 60, endPoint y: 224, distance: 59.5
click at [60, 234] on li "Task descriptions should emphasize finding recent statistics and market data" at bounding box center [107, 242] width 191 height 17
click at [80, 251] on li "The automation should validate information sources and cite specific references" at bounding box center [107, 259] width 191 height 17
click at [57, 359] on textarea at bounding box center [108, 369] width 208 height 48
click at [53, 337] on button "Run Automation" at bounding box center [108, 344] width 192 height 15
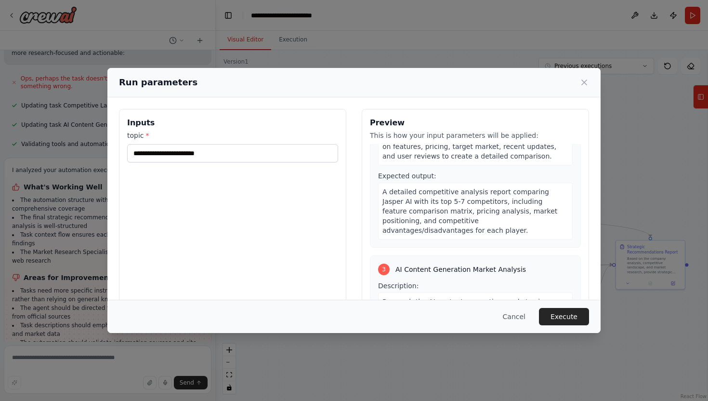
scroll to position [534, 0]
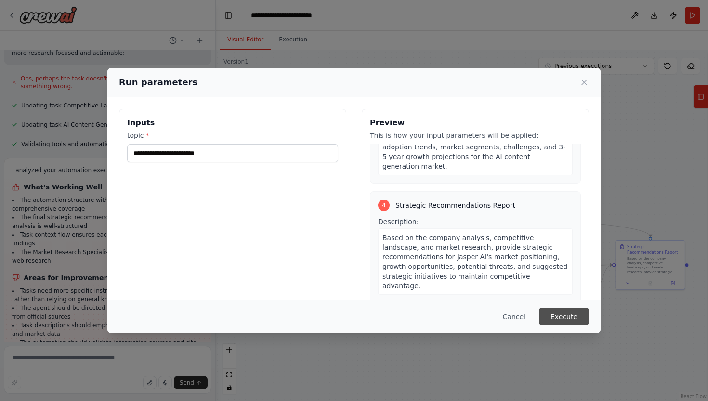
click at [557, 317] on button "Execute" at bounding box center [564, 316] width 50 height 17
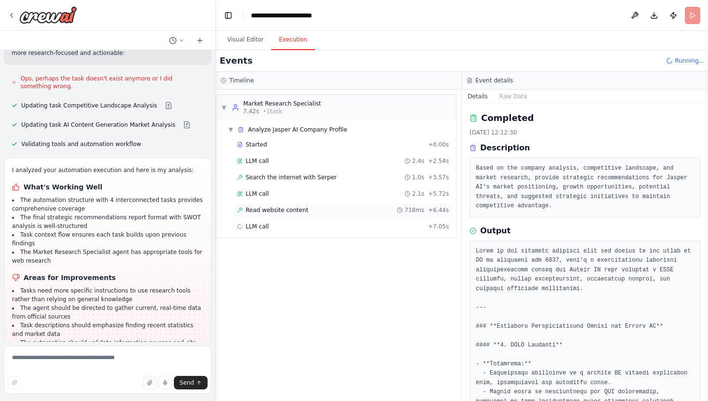
click at [295, 206] on div "Read website content 718ms + 6.44s" at bounding box center [343, 210] width 219 height 14
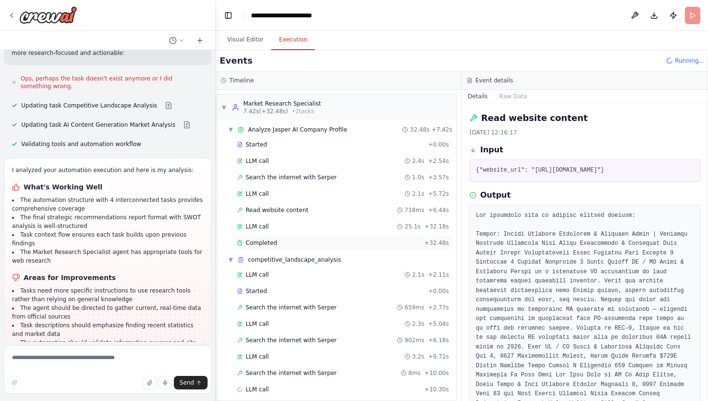
click at [253, 241] on span "Completed" at bounding box center [261, 243] width 31 height 8
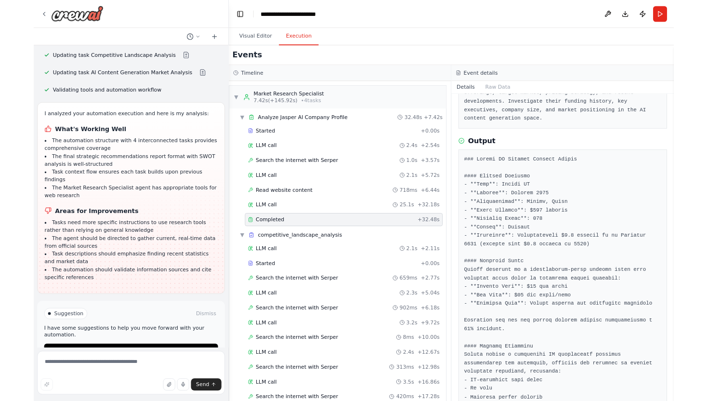
scroll to position [1164, 0]
